Goal: Information Seeking & Learning: Find specific fact

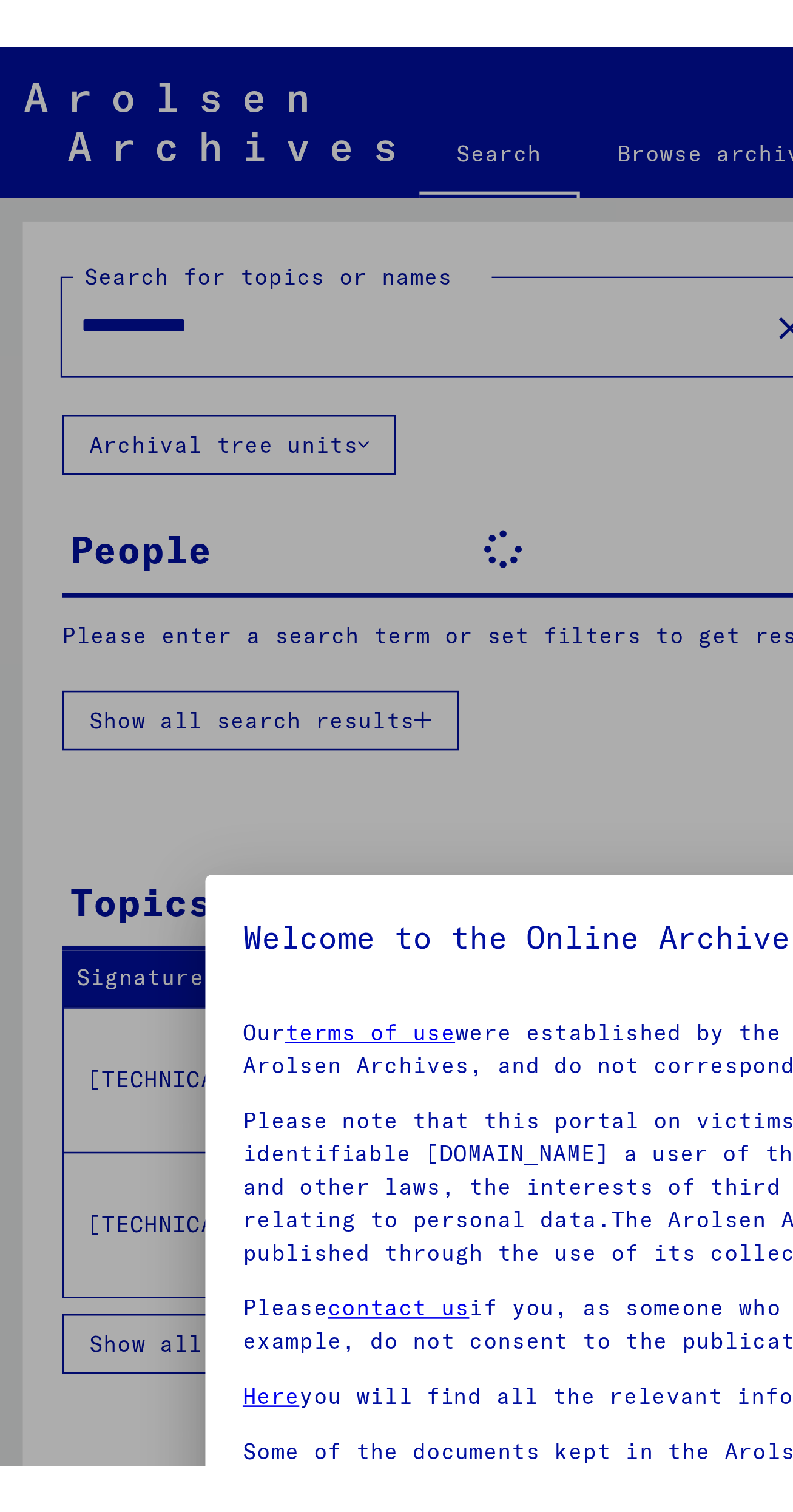
scroll to position [67, 0]
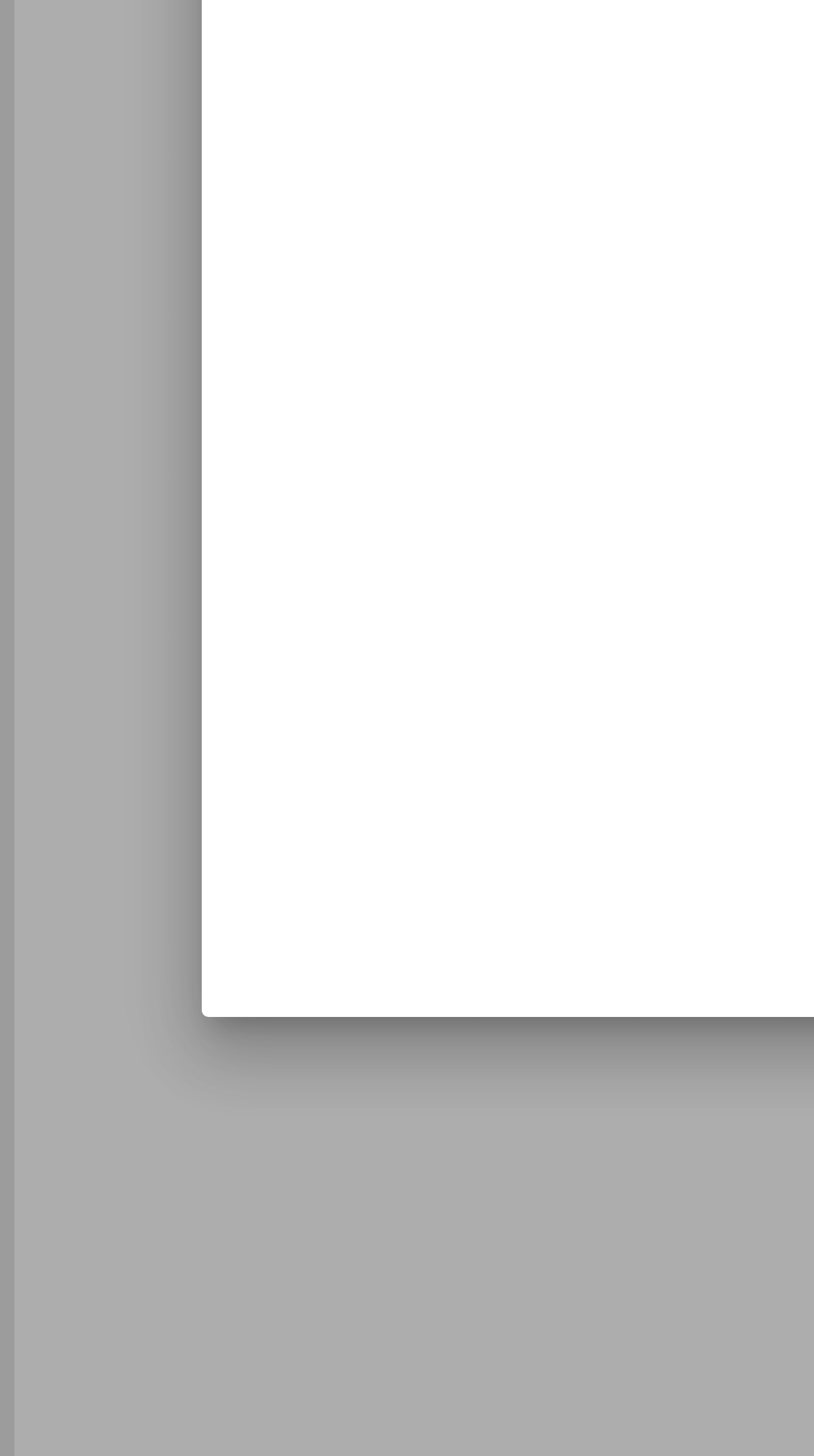
click at [103, 610] on span at bounding box center [101, 604] width 10 height 10
click at [130, 672] on button "I agree" at bounding box center [127, 660] width 60 height 24
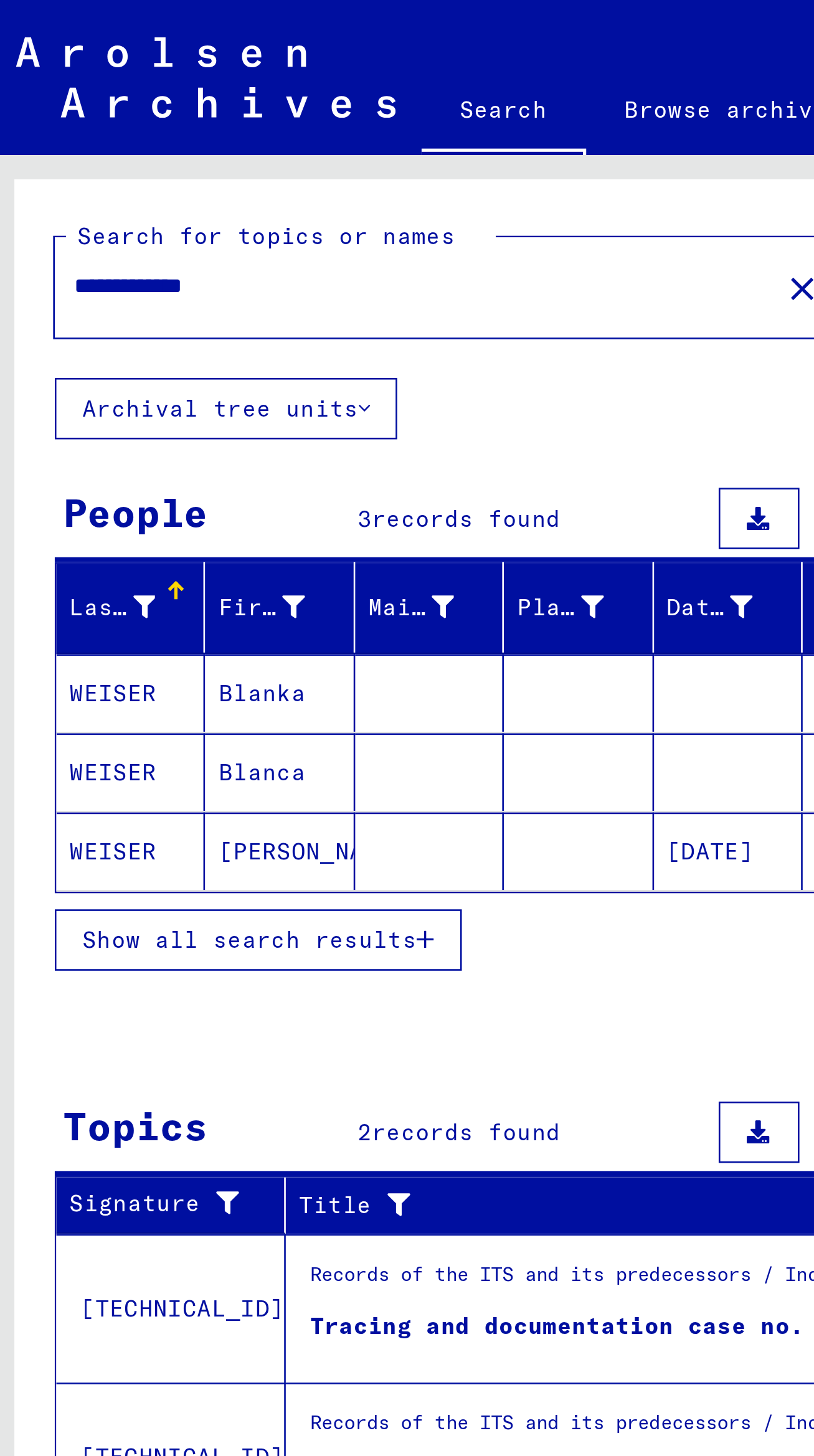
click at [180, 114] on input "**********" at bounding box center [160, 110] width 256 height 13
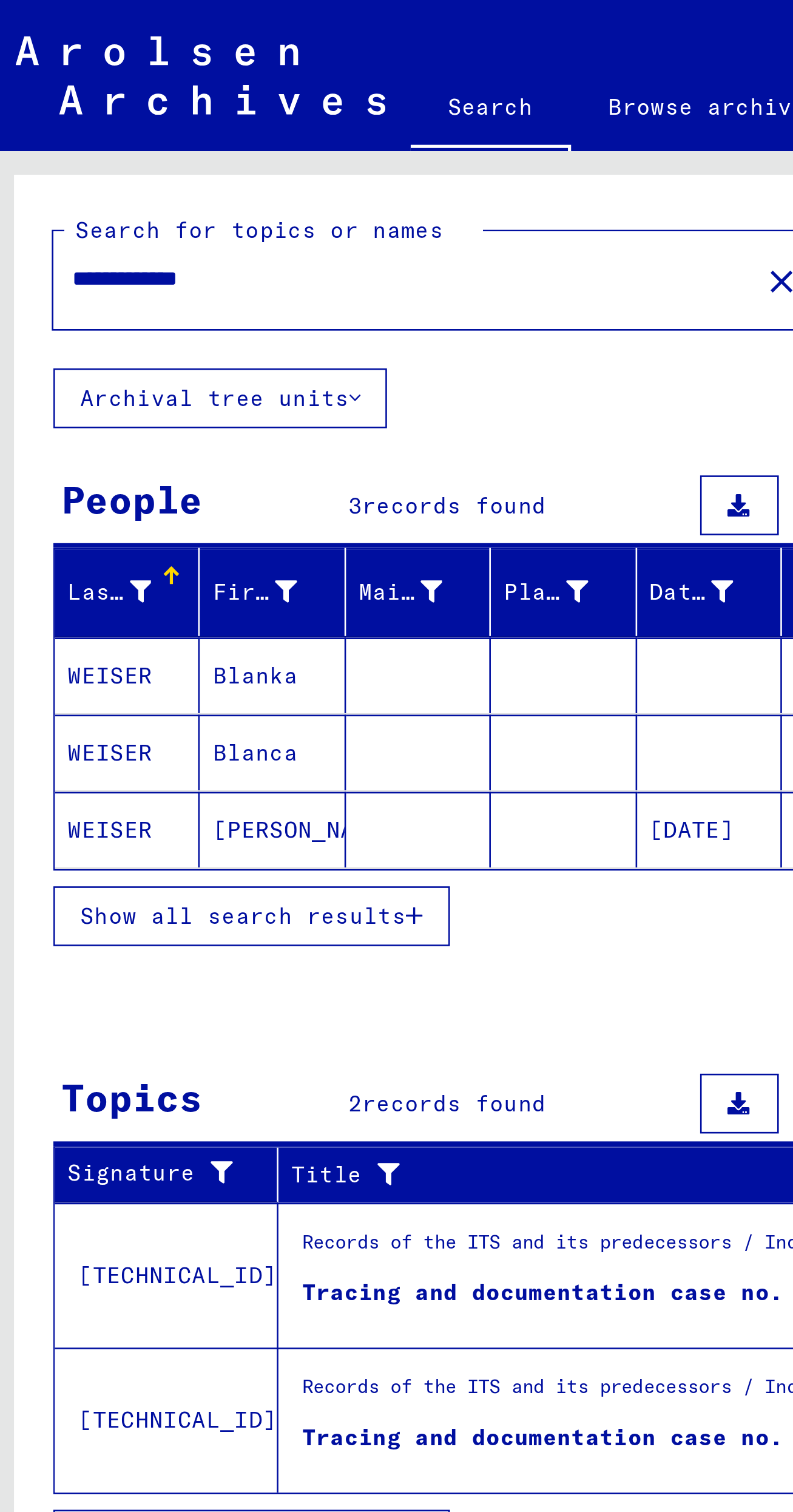
click at [147, 348] on span "Show all search results" at bounding box center [97, 353] width 125 height 11
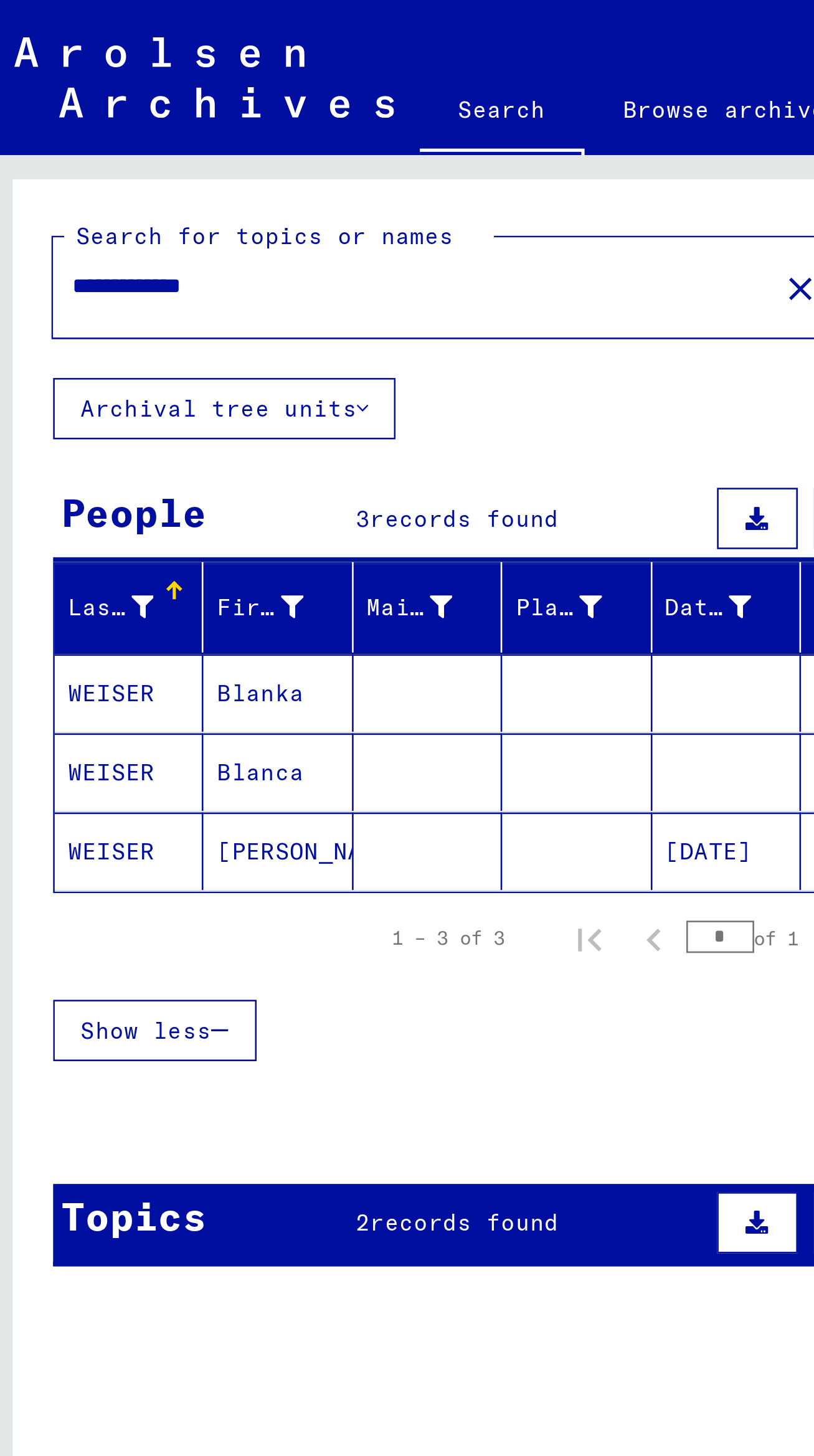
click at [194, 313] on mat-cell at bounding box center [169, 328] width 58 height 30
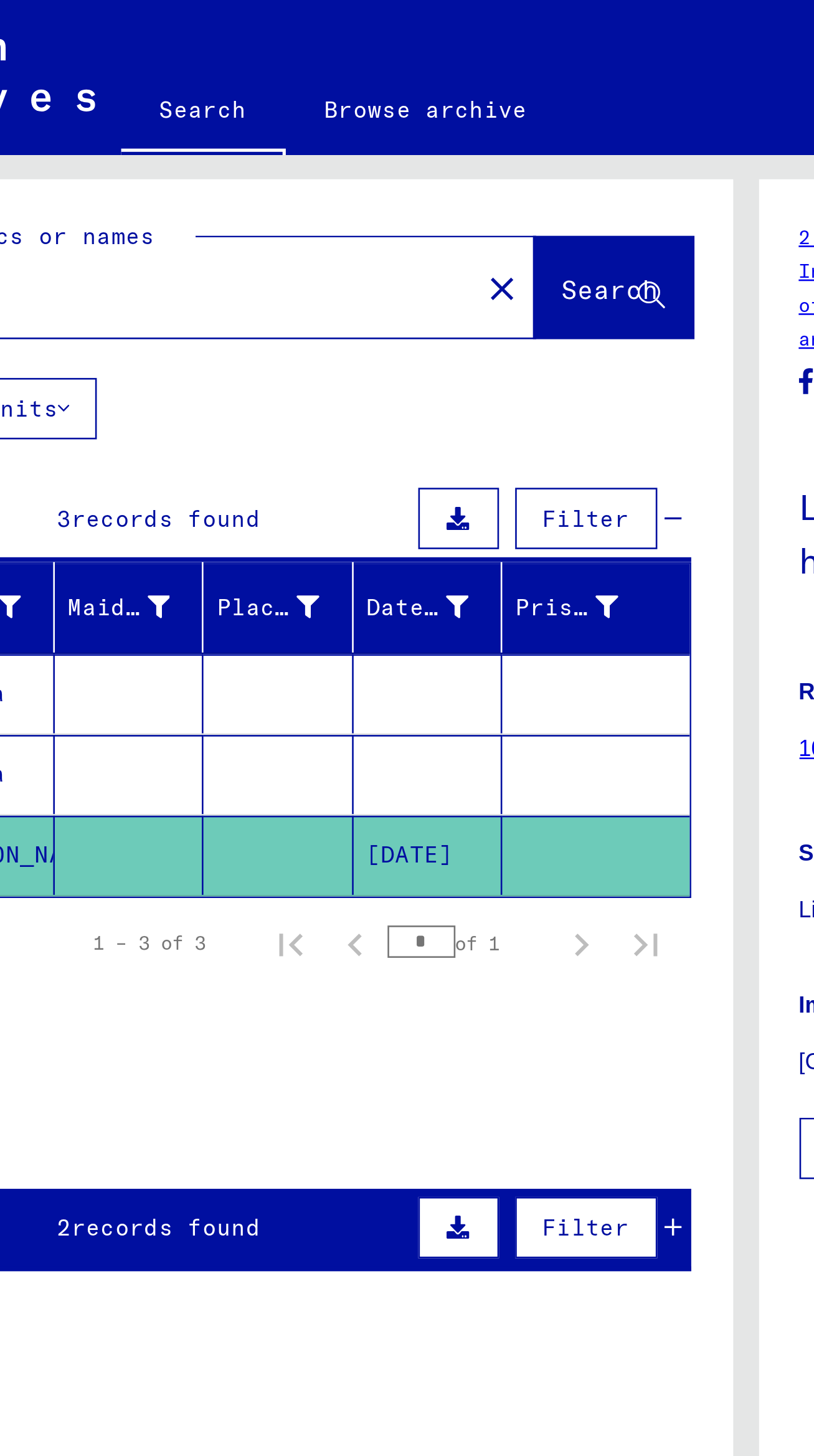
click at [278, 297] on mat-cell at bounding box center [285, 299] width 58 height 31
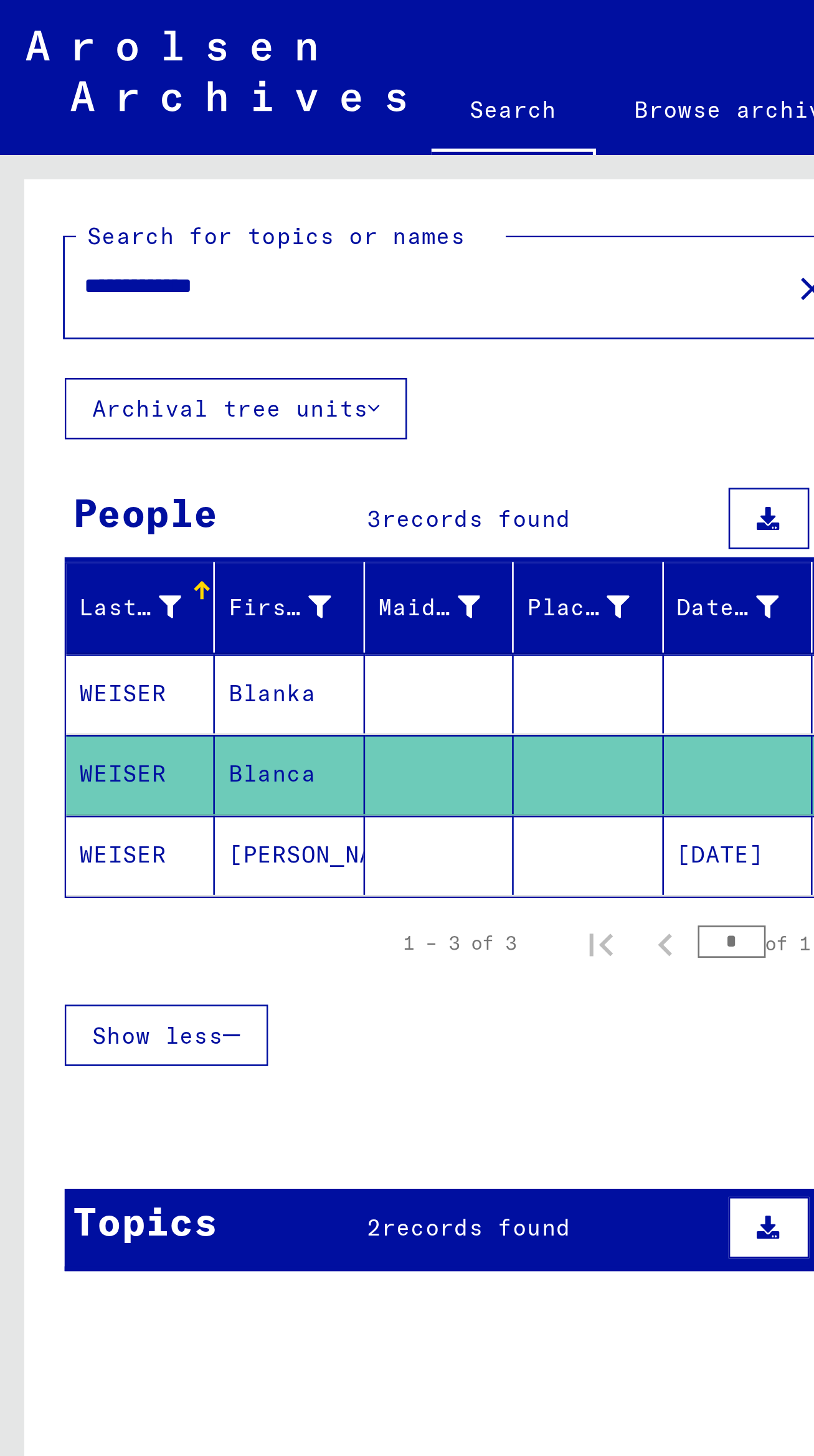
scroll to position [67, 0]
click at [79, 252] on mat-cell "WEISER" at bounding box center [54, 267] width 58 height 31
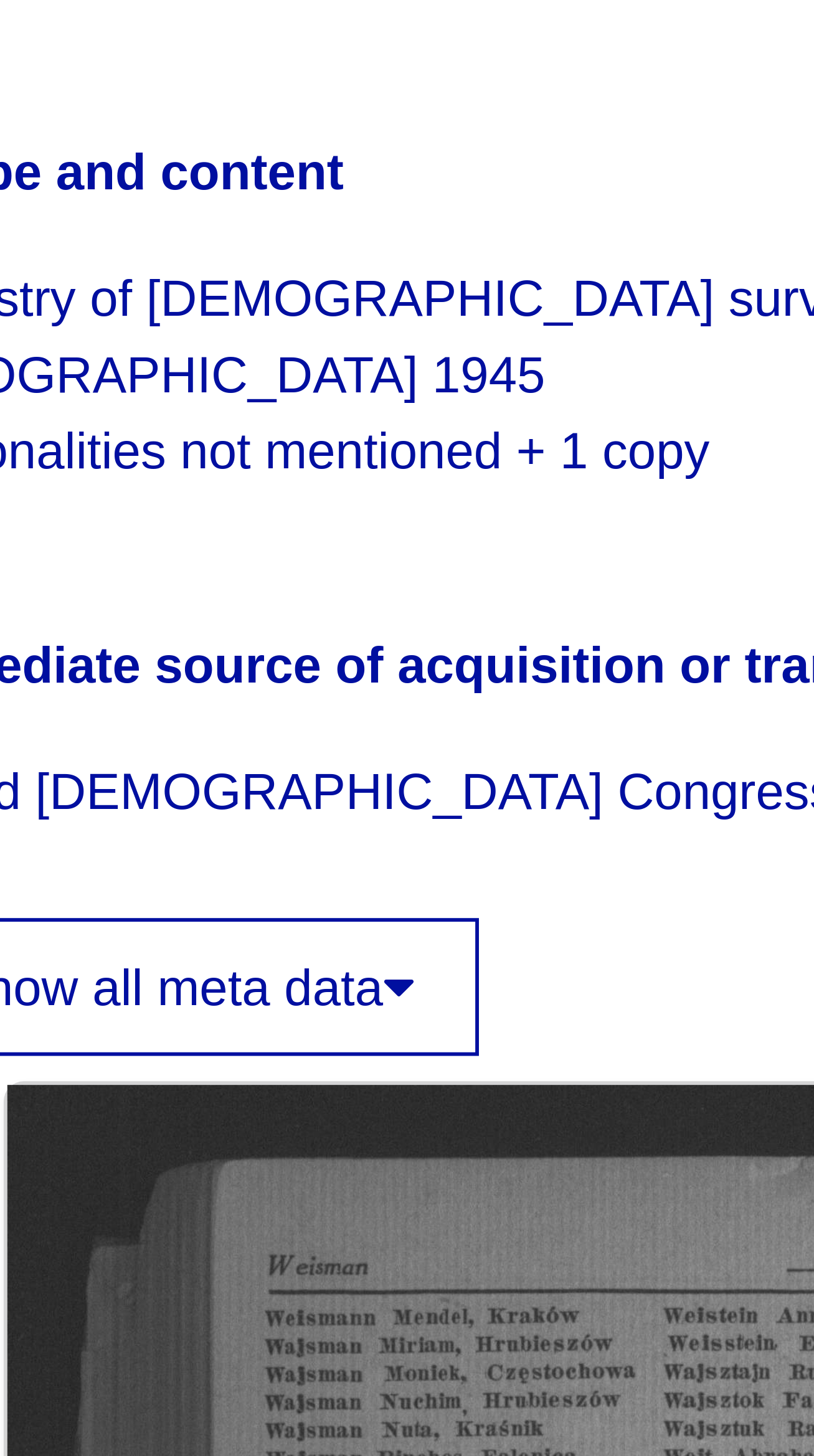
scroll to position [45, 0]
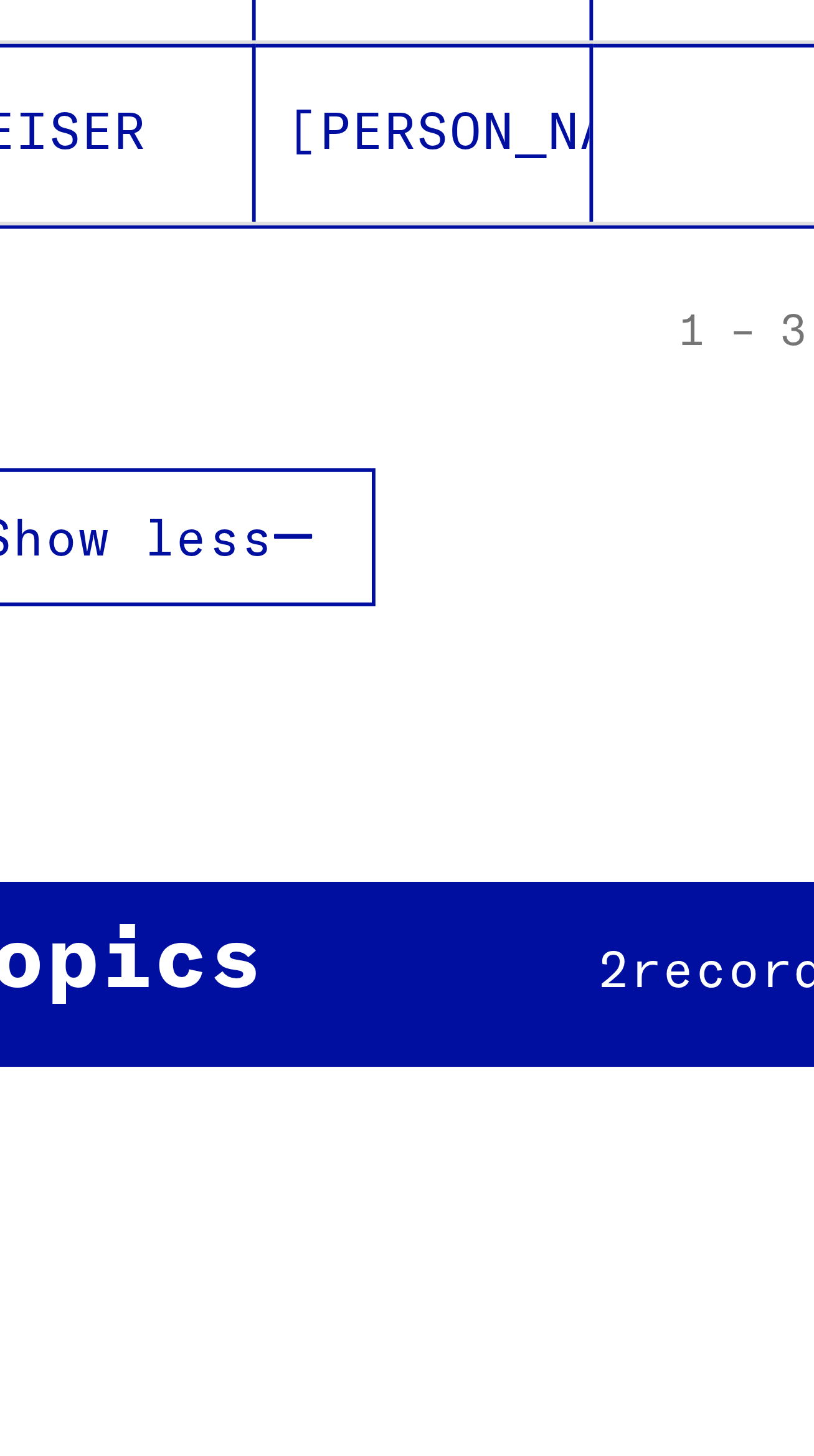
click at [94, 458] on div "Topics 2 records found Filter" at bounding box center [205, 474] width 361 height 32
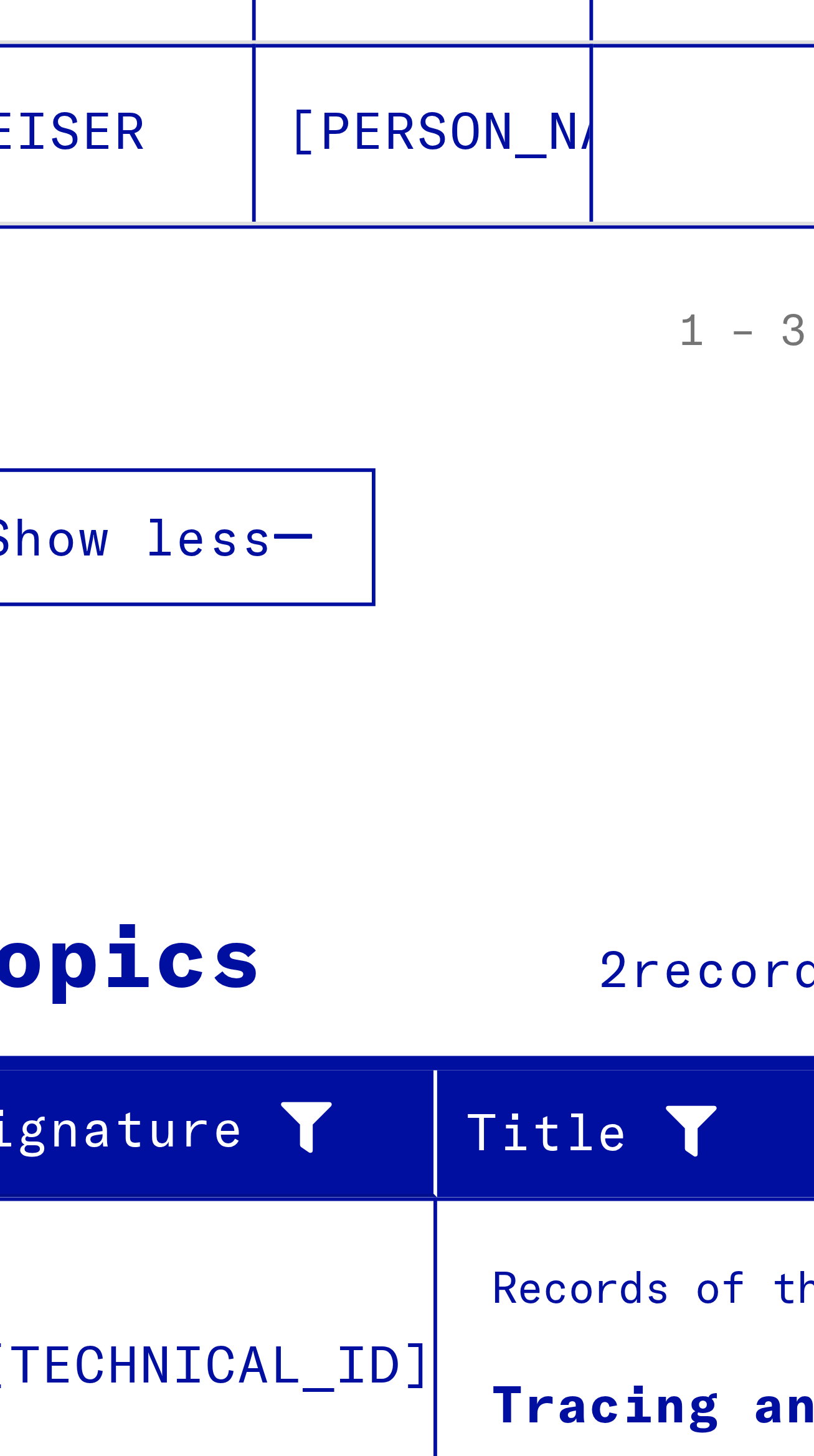
scroll to position [112, 0]
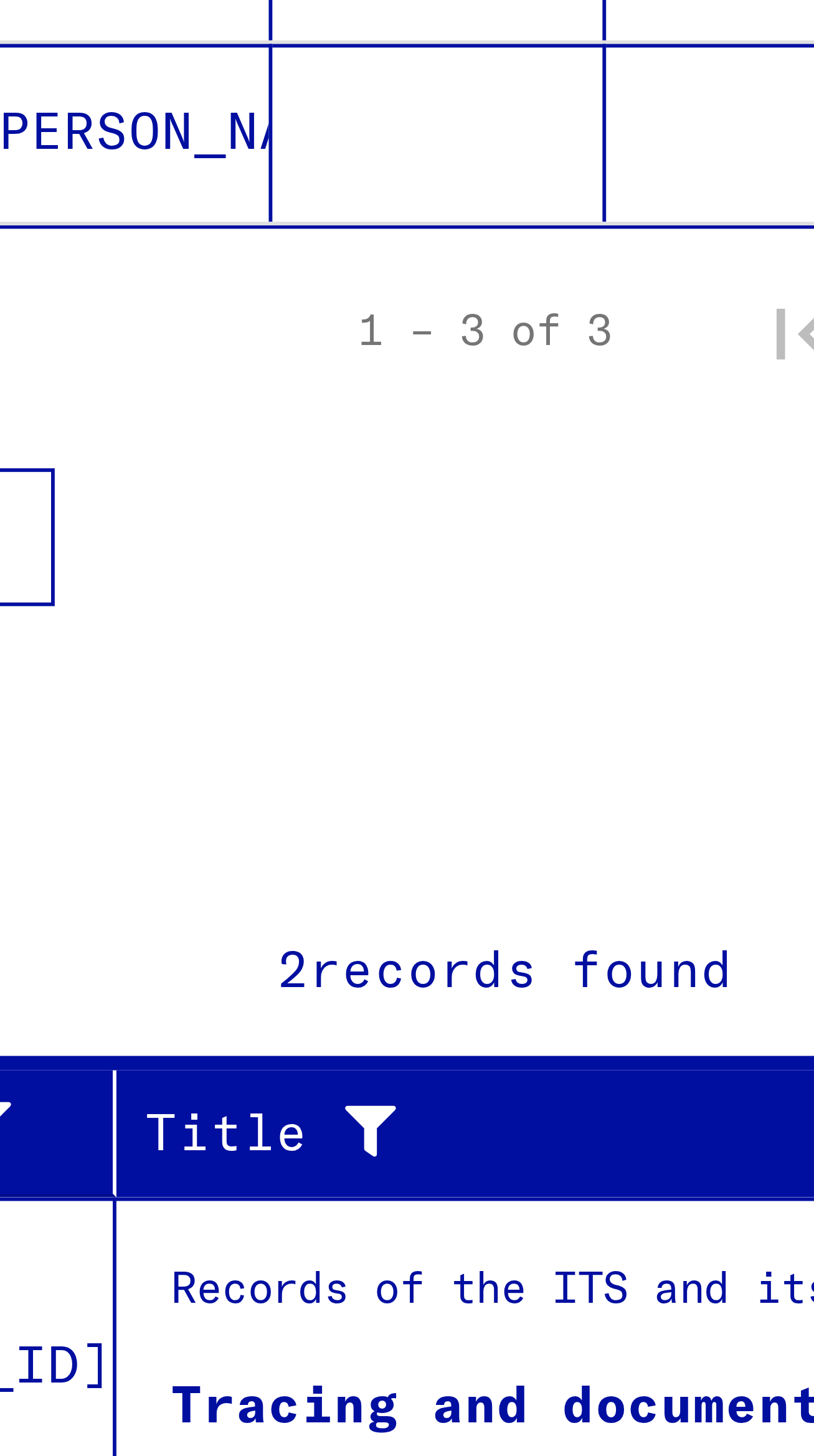
click at [145, 542] on div "Tracing and documentation case no. 166.947 for [PERSON_NAME][DEMOGRAPHIC_DATA] …" at bounding box center [233, 548] width 219 height 13
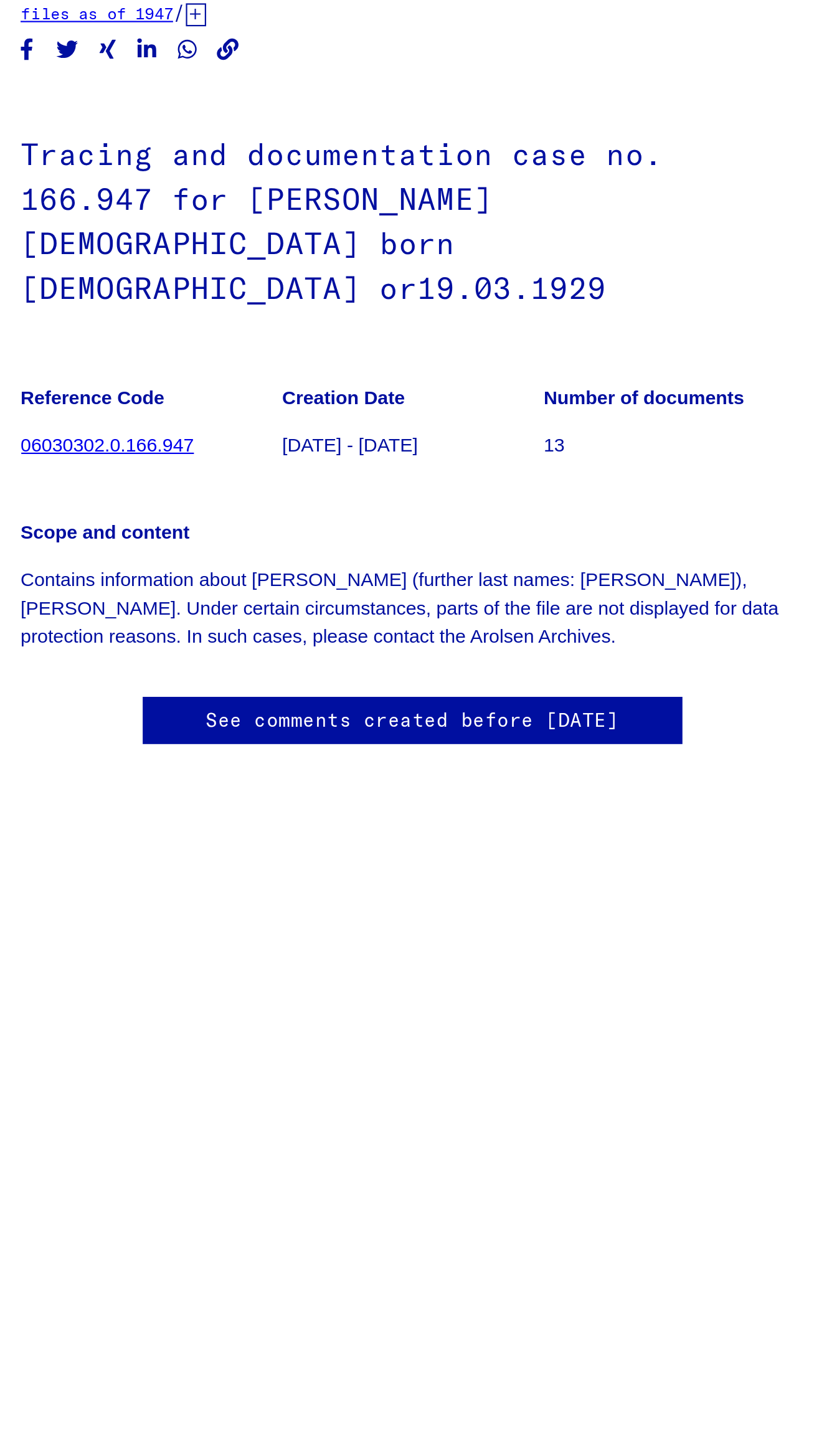
scroll to position [2, 0]
